Goal: Entertainment & Leisure: Consume media (video, audio)

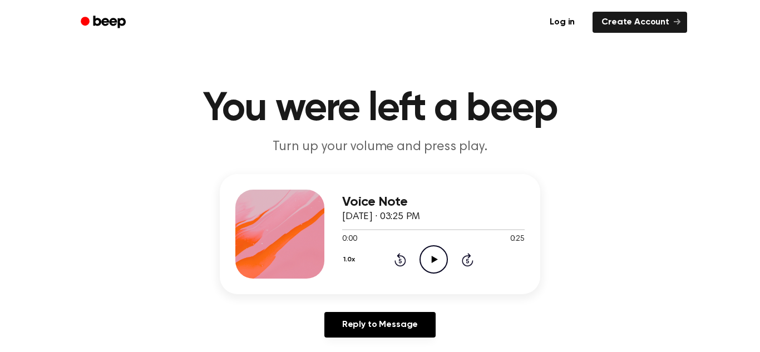
click at [426, 258] on icon "Play Audio" at bounding box center [433, 259] width 28 height 28
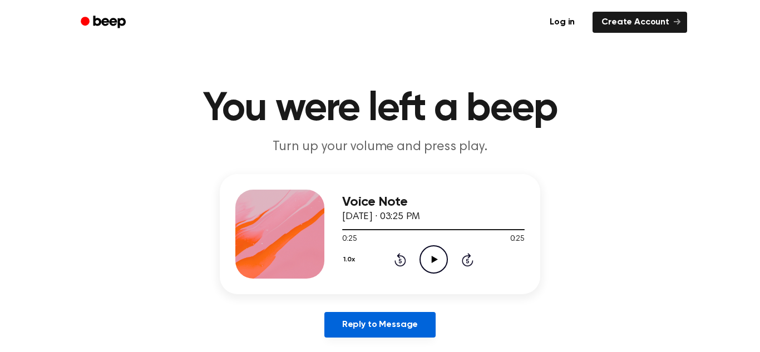
click at [383, 328] on link "Reply to Message" at bounding box center [379, 325] width 111 height 26
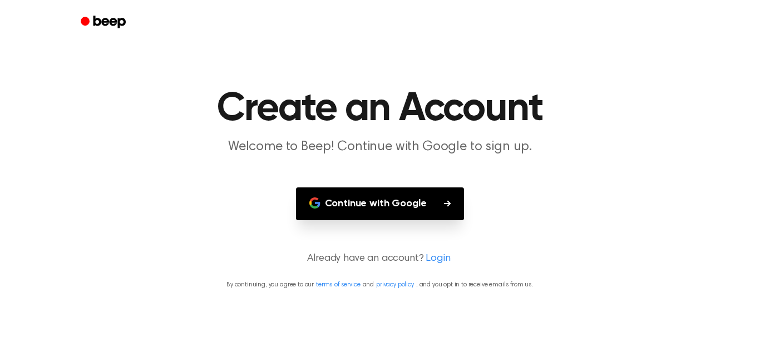
click at [298, 213] on button "Continue with Google" at bounding box center [380, 203] width 169 height 33
click at [101, 259] on p "Already have an account? Login" at bounding box center [379, 258] width 733 height 15
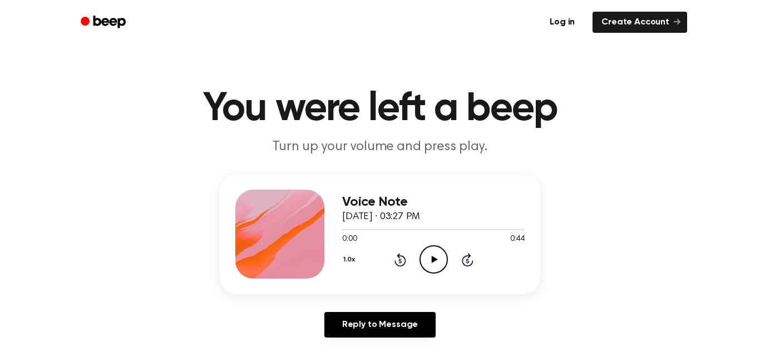
click at [431, 255] on icon "Play Audio" at bounding box center [433, 259] width 28 height 28
click at [436, 259] on icon "Play Audio" at bounding box center [433, 259] width 28 height 28
click at [431, 262] on icon "Play Audio" at bounding box center [433, 259] width 28 height 28
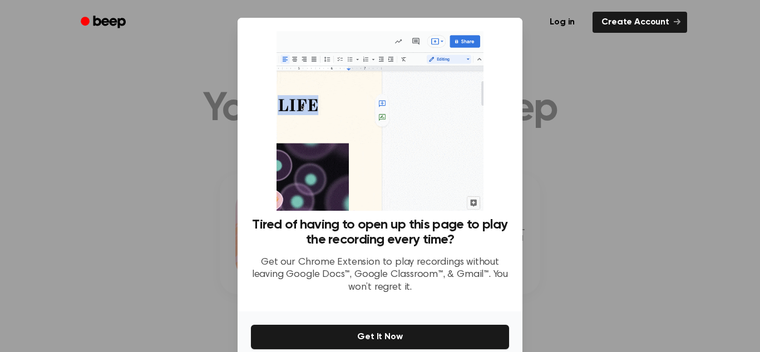
click at [564, 293] on div at bounding box center [380, 176] width 760 height 352
click at [608, 286] on div at bounding box center [380, 176] width 760 height 352
click at [622, 250] on div at bounding box center [380, 176] width 760 height 352
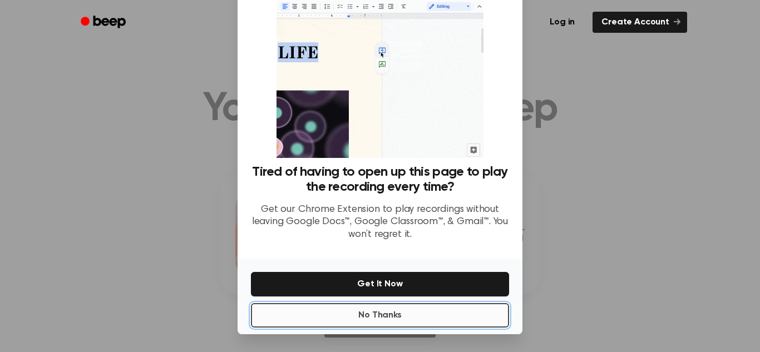
click at [378, 321] on button "No Thanks" at bounding box center [380, 315] width 258 height 24
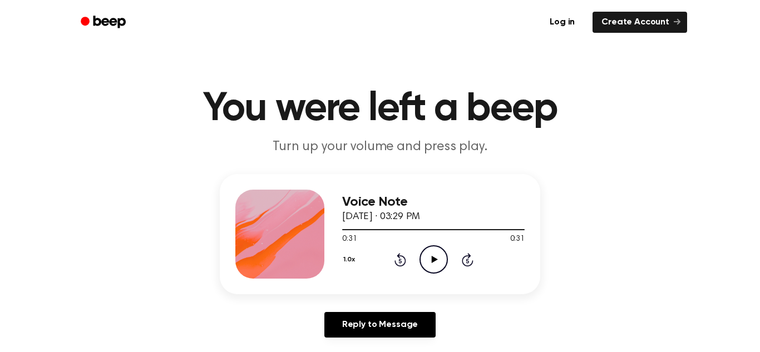
click at [436, 253] on icon "Play Audio" at bounding box center [433, 259] width 28 height 28
click at [441, 252] on icon "Play Audio" at bounding box center [433, 259] width 28 height 28
click at [425, 253] on icon "Play Audio" at bounding box center [433, 259] width 28 height 28
click at [436, 259] on icon "Play Audio" at bounding box center [433, 259] width 28 height 28
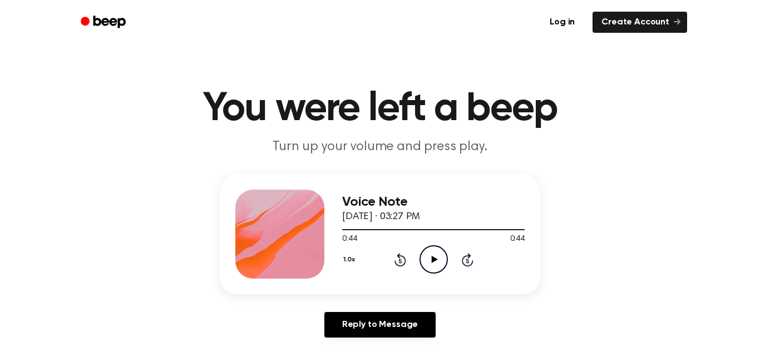
click at [399, 258] on icon at bounding box center [400, 259] width 12 height 13
click at [431, 251] on icon "Play Audio" at bounding box center [433, 259] width 28 height 28
click at [398, 258] on icon "Rewind 5 seconds" at bounding box center [400, 260] width 12 height 14
click at [397, 256] on icon at bounding box center [400, 259] width 12 height 13
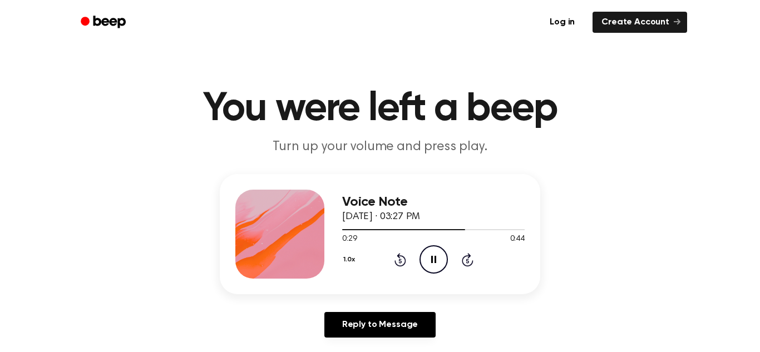
click at [397, 256] on icon at bounding box center [400, 259] width 12 height 13
click at [432, 255] on icon "Play Audio" at bounding box center [433, 259] width 28 height 28
click at [465, 255] on icon at bounding box center [468, 259] width 12 height 13
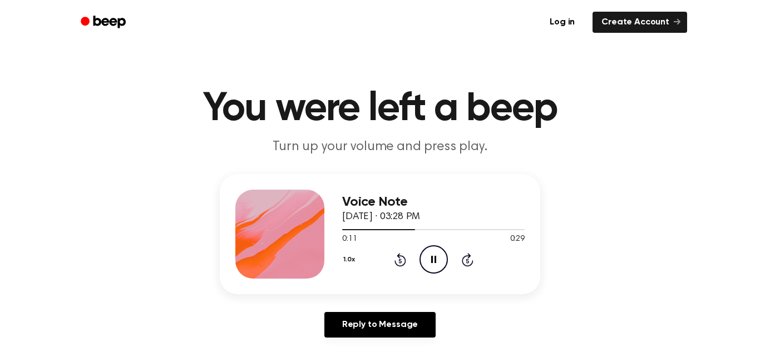
click at [464, 255] on icon at bounding box center [468, 259] width 12 height 13
click at [462, 255] on icon "Skip 5 seconds" at bounding box center [467, 260] width 12 height 14
click at [398, 259] on icon "Rewind 5 seconds" at bounding box center [400, 260] width 12 height 14
click at [424, 253] on icon "Pause Audio" at bounding box center [433, 259] width 28 height 28
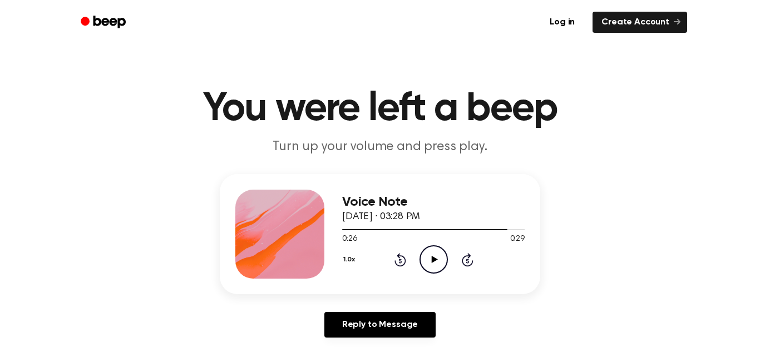
click at [424, 261] on icon "Play Audio" at bounding box center [433, 259] width 28 height 28
click at [397, 258] on icon "Rewind 5 seconds" at bounding box center [400, 260] width 12 height 14
click at [436, 255] on icon "Play Audio" at bounding box center [433, 259] width 28 height 28
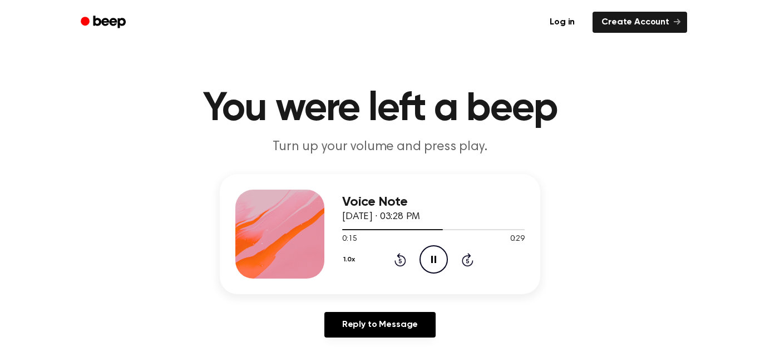
click at [402, 256] on icon at bounding box center [400, 259] width 12 height 13
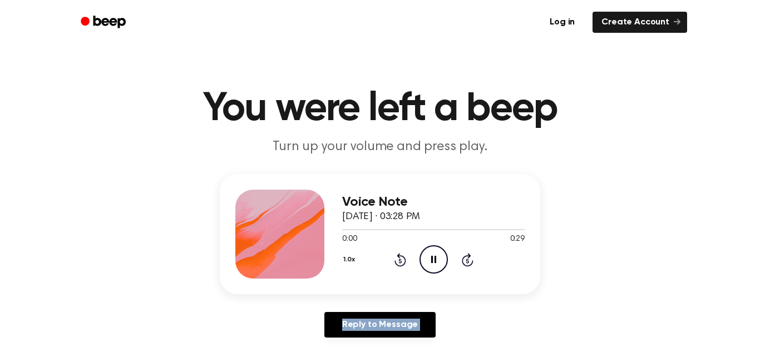
click at [402, 256] on icon at bounding box center [400, 259] width 12 height 13
click at [435, 256] on icon at bounding box center [433, 259] width 5 height 7
click at [435, 256] on icon "Play Audio" at bounding box center [433, 259] width 28 height 28
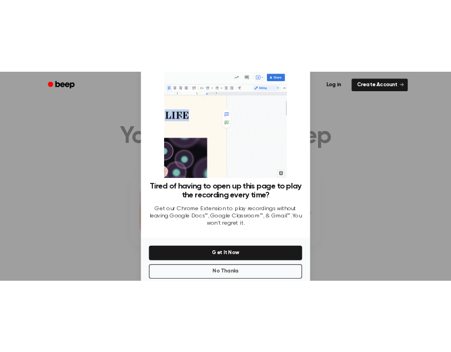
scroll to position [53, 0]
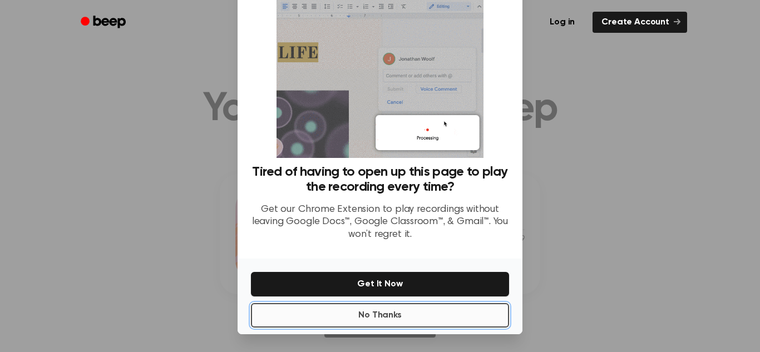
click at [422, 309] on button "No Thanks" at bounding box center [380, 315] width 258 height 24
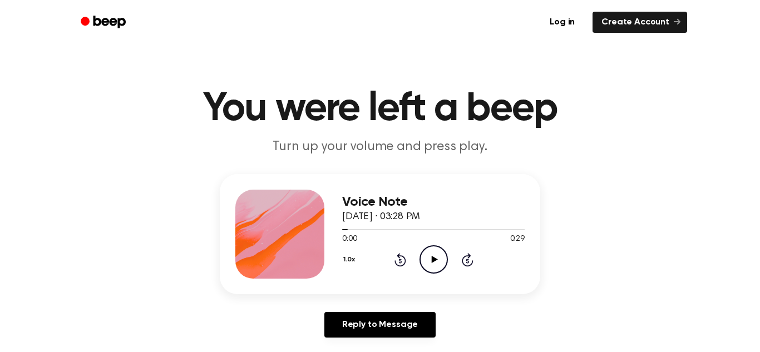
click at [436, 263] on icon "Play Audio" at bounding box center [433, 259] width 28 height 28
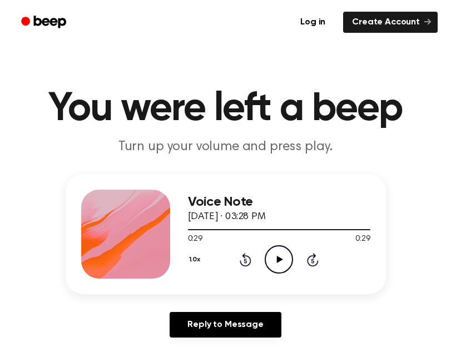
click at [312, 207] on h3 "Voice Note" at bounding box center [279, 202] width 182 height 15
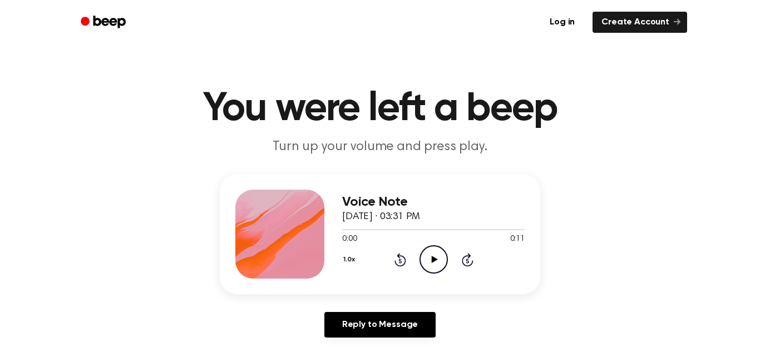
click at [433, 256] on icon "Play Audio" at bounding box center [433, 259] width 28 height 28
